Goal: Find specific page/section

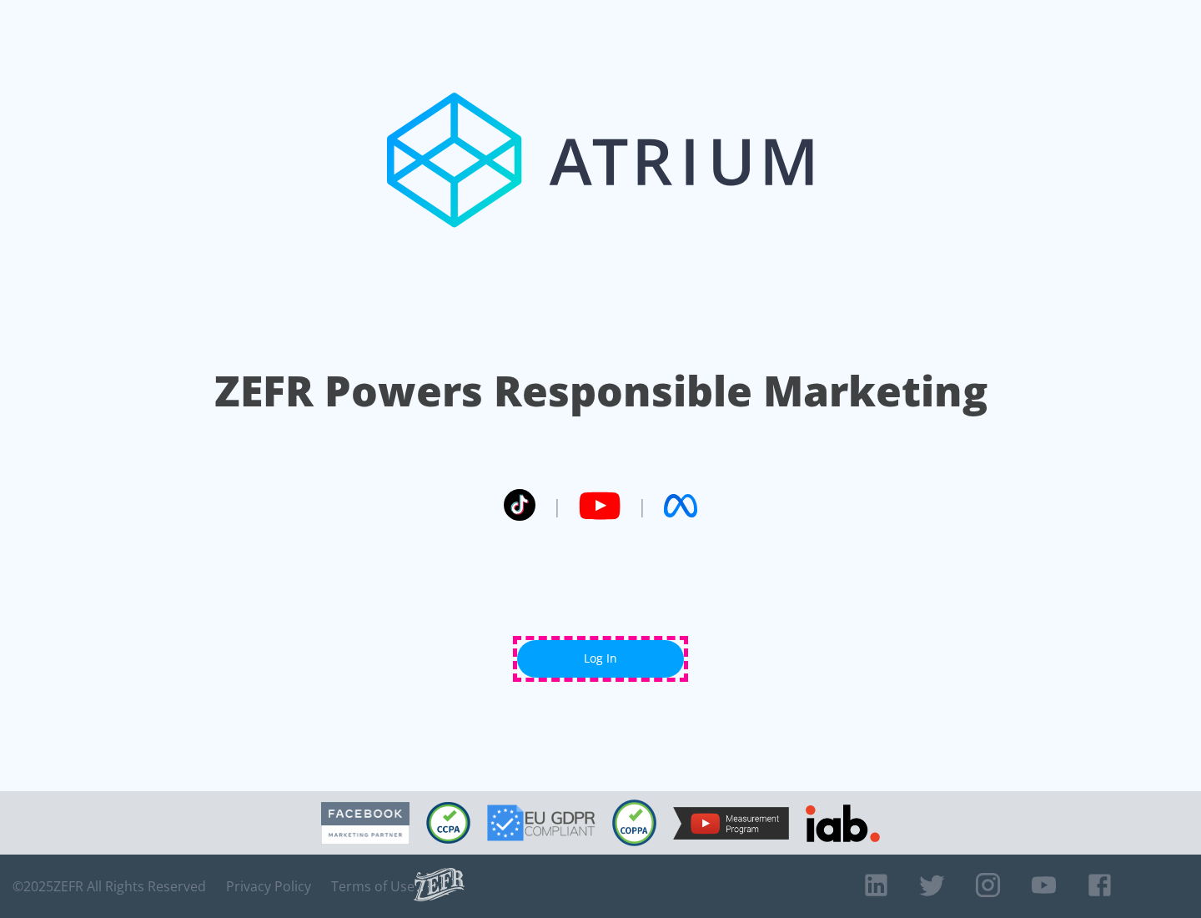
click at [601, 658] on link "Log In" at bounding box center [600, 659] width 167 height 38
